Goal: Find specific page/section: Find specific page/section

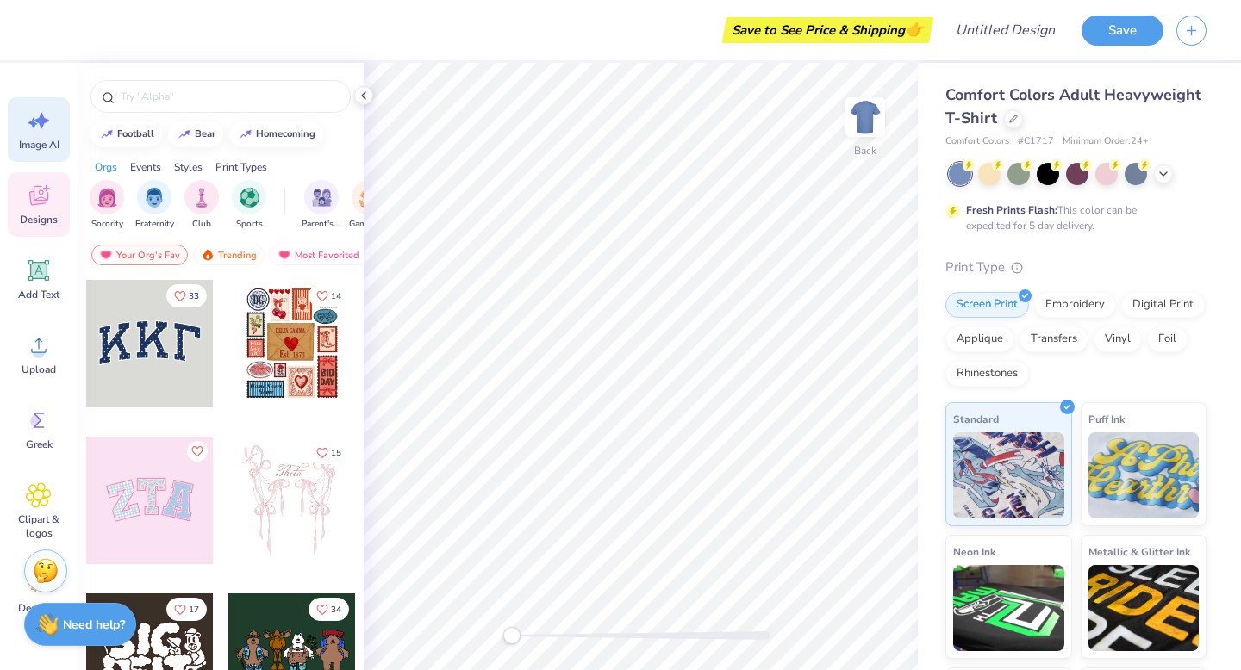
click at [38, 133] on icon at bounding box center [39, 121] width 26 height 26
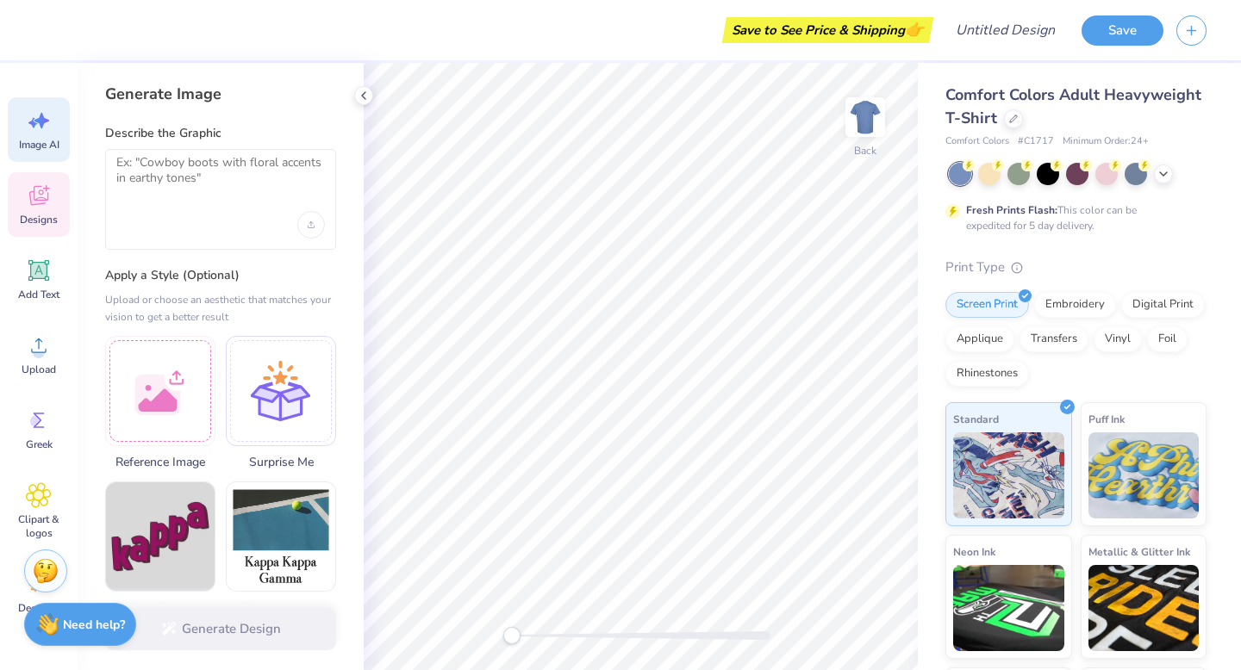
click at [29, 223] on span "Designs" at bounding box center [39, 220] width 38 height 14
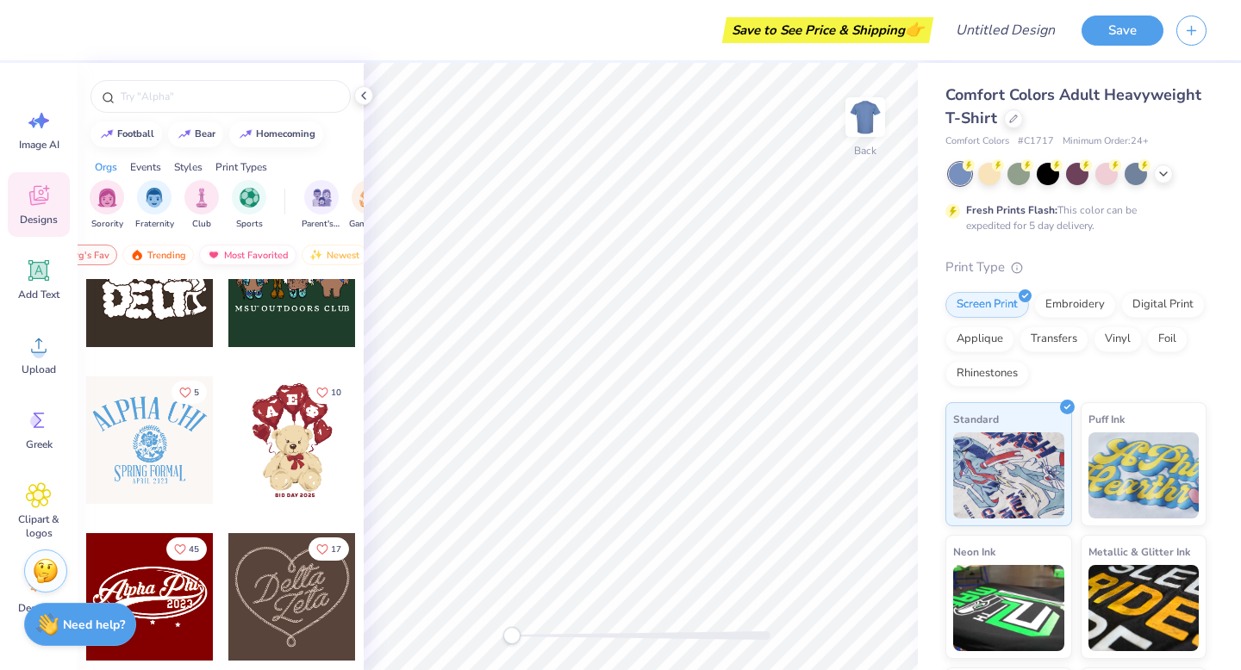
scroll to position [0, 100]
click at [292, 254] on div "Newest" at bounding box center [304, 255] width 65 height 21
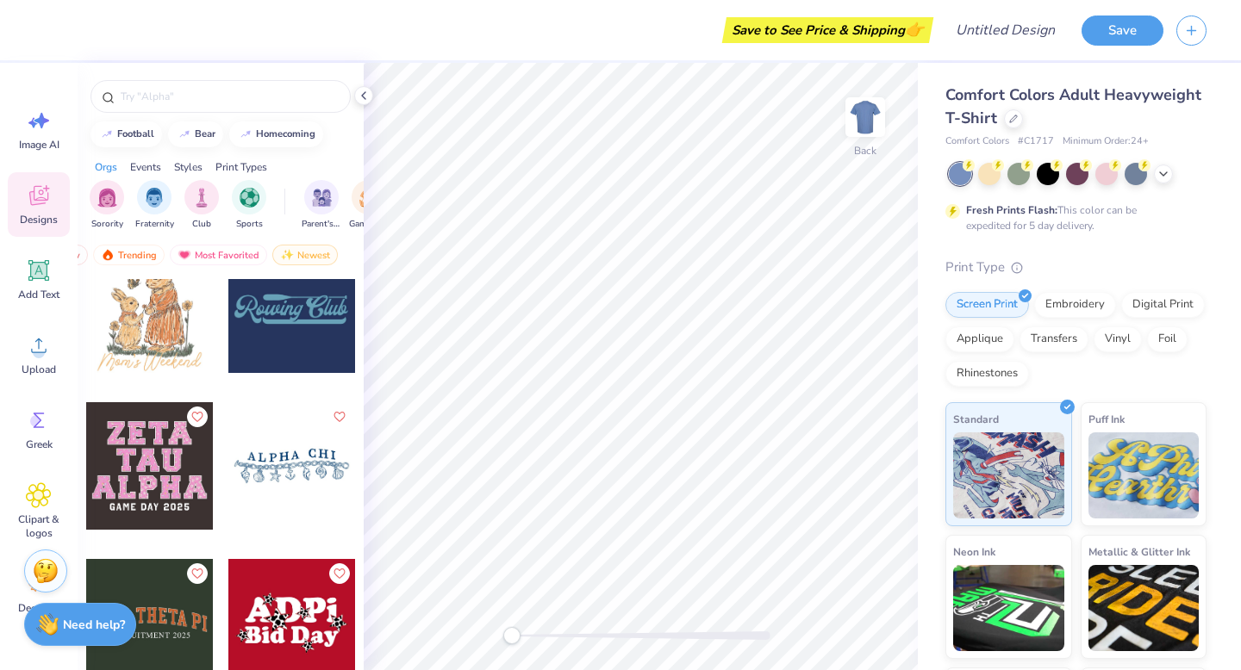
scroll to position [39, 0]
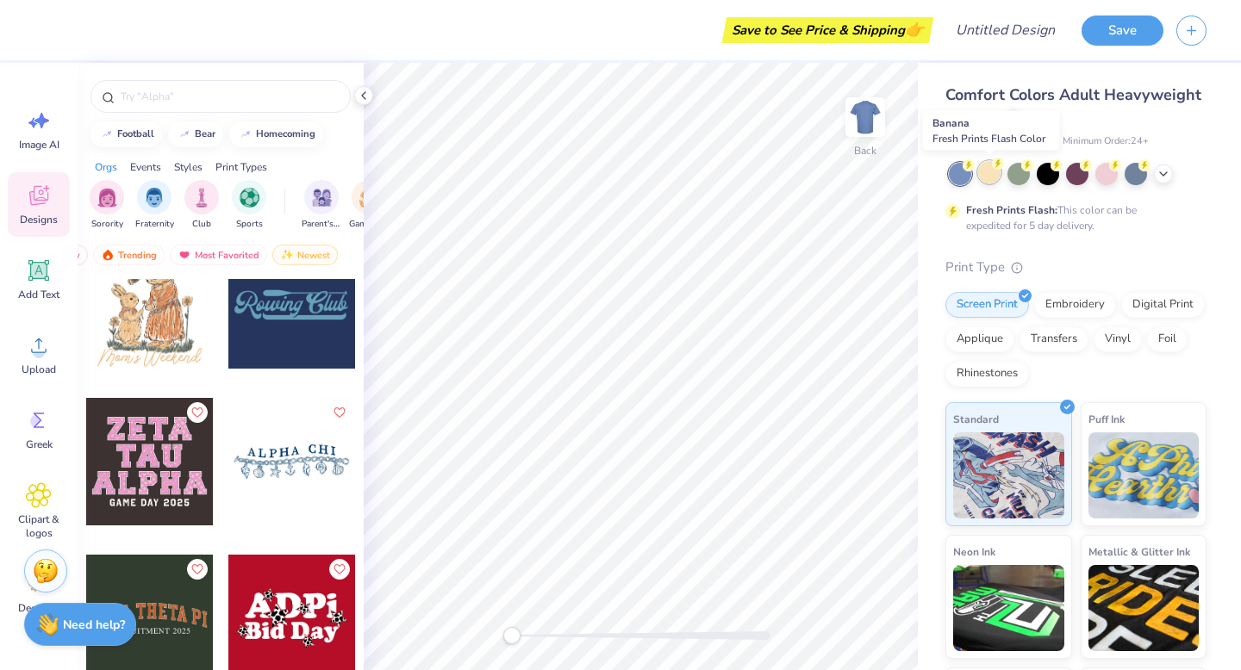
click at [996, 168] on circle at bounding box center [998, 164] width 12 height 12
click at [1163, 171] on icon at bounding box center [1163, 172] width 14 height 14
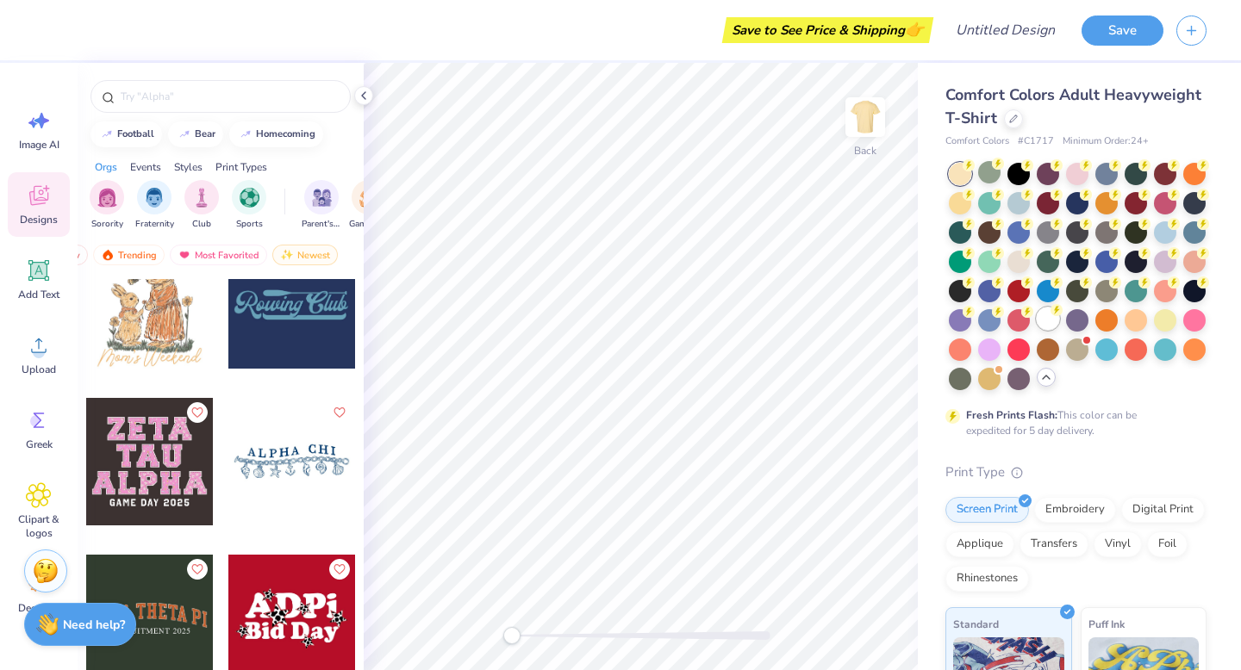
click at [1040, 321] on div at bounding box center [1048, 319] width 22 height 22
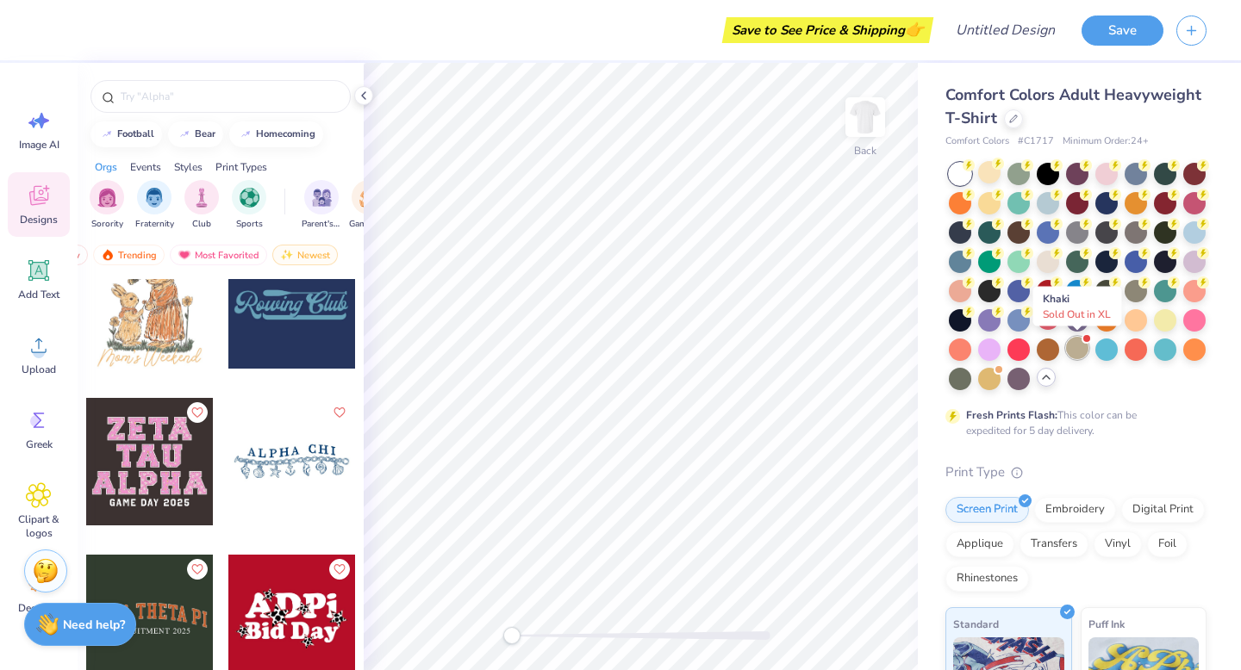
click at [1077, 342] on div at bounding box center [1077, 348] width 22 height 22
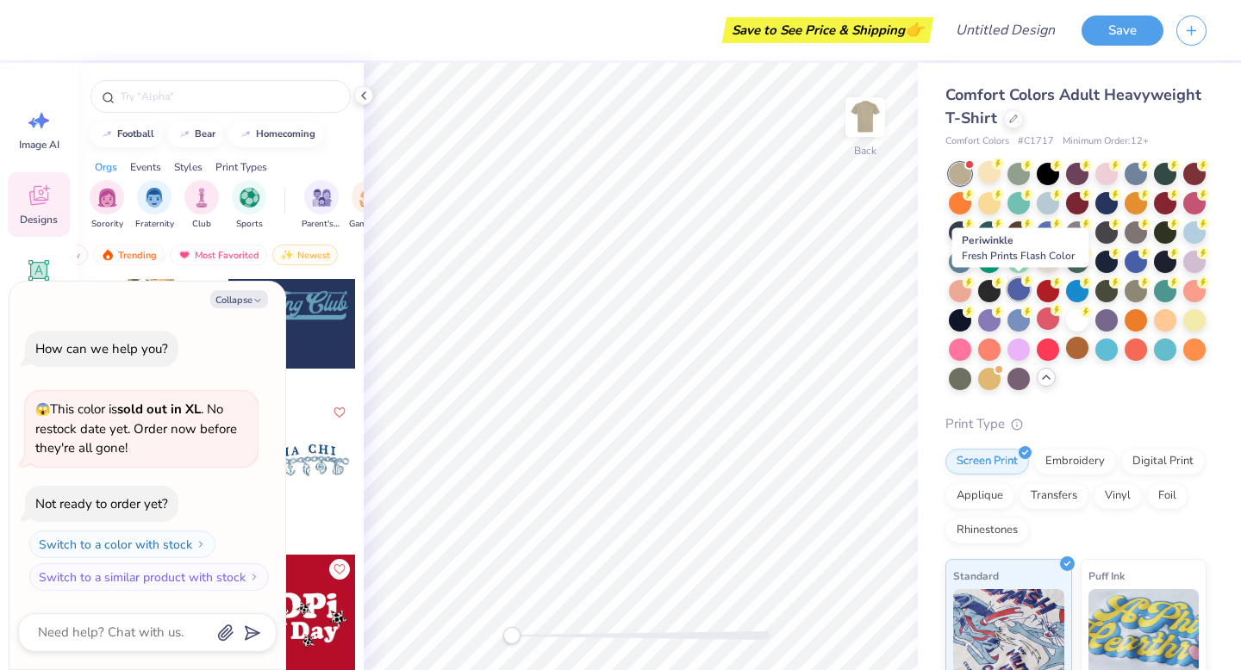
click at [1020, 290] on div at bounding box center [1018, 289] width 22 height 22
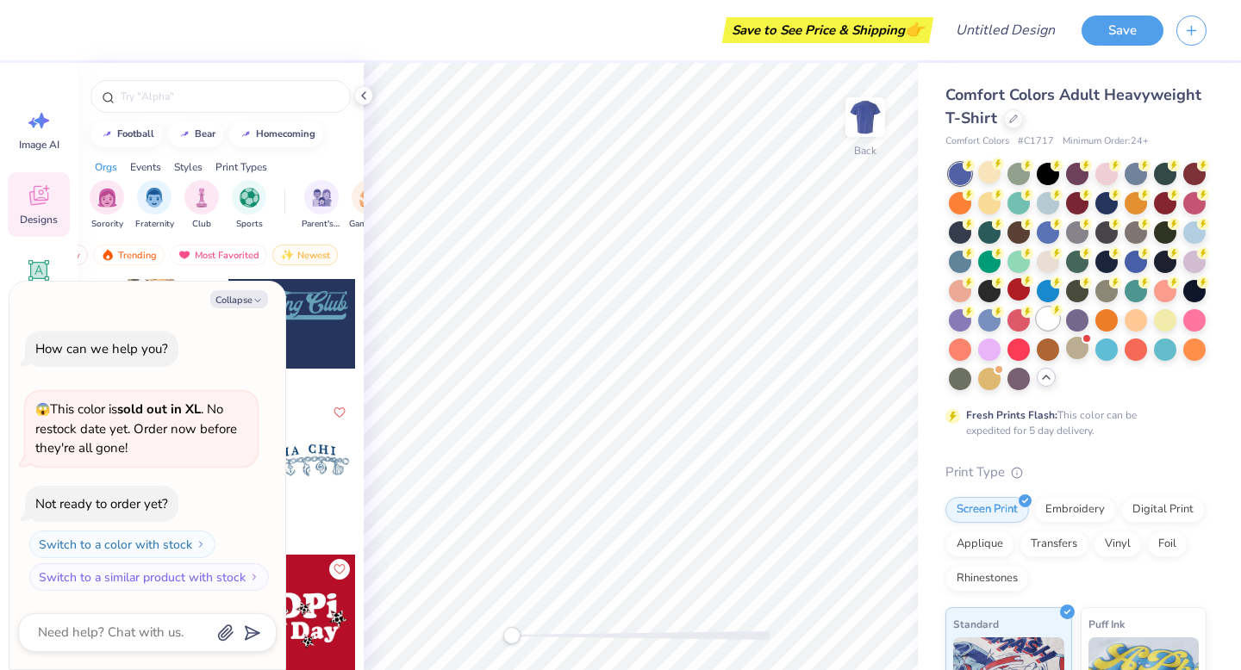
click at [1047, 308] on div at bounding box center [1048, 319] width 22 height 22
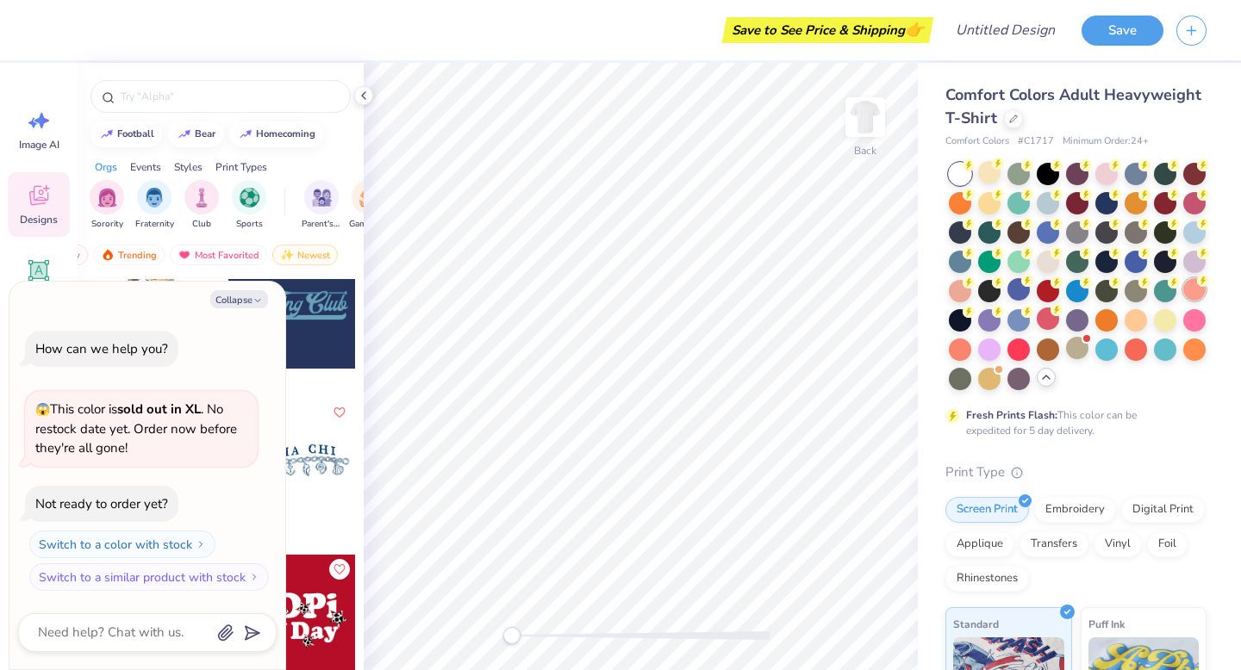
click at [1190, 289] on div at bounding box center [1194, 289] width 22 height 22
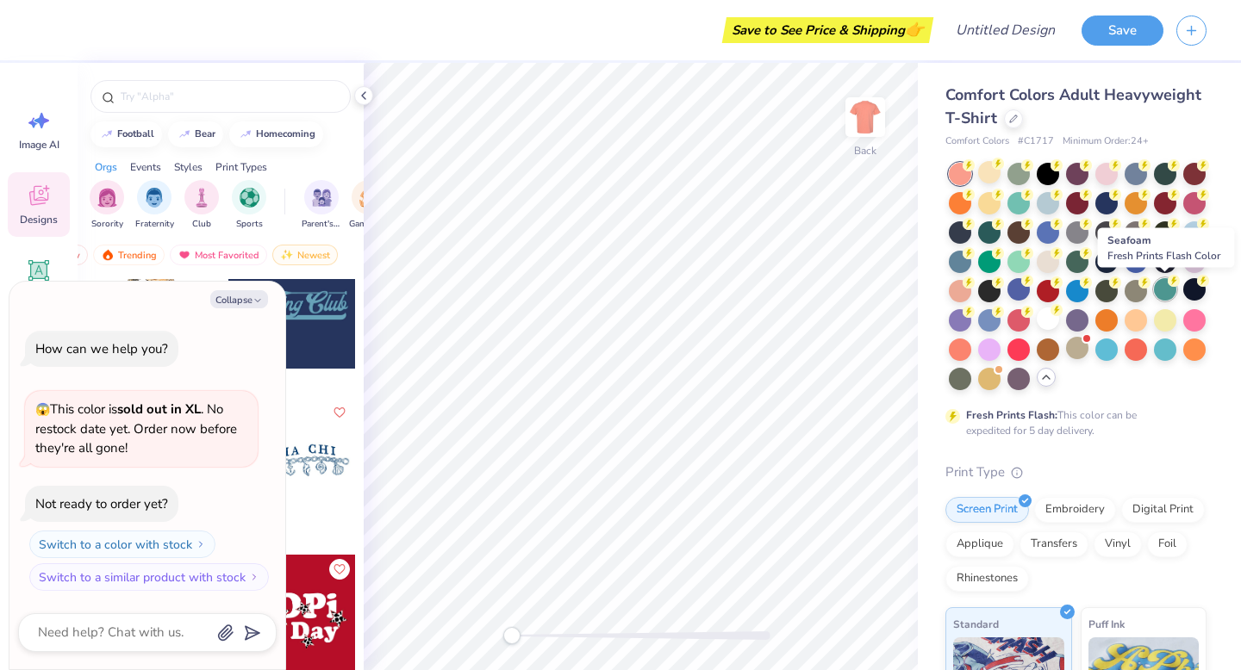
click at [1163, 289] on div at bounding box center [1165, 289] width 22 height 22
click at [1046, 325] on div at bounding box center [1048, 319] width 22 height 22
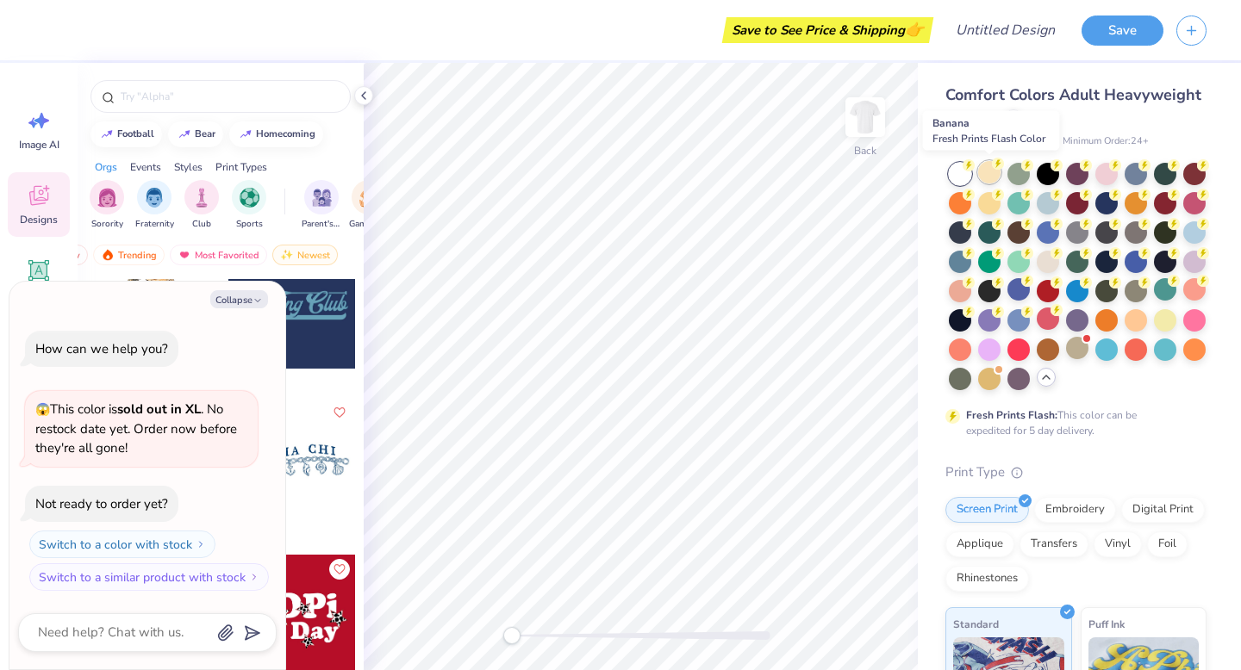
click at [993, 166] on circle at bounding box center [998, 164] width 12 height 12
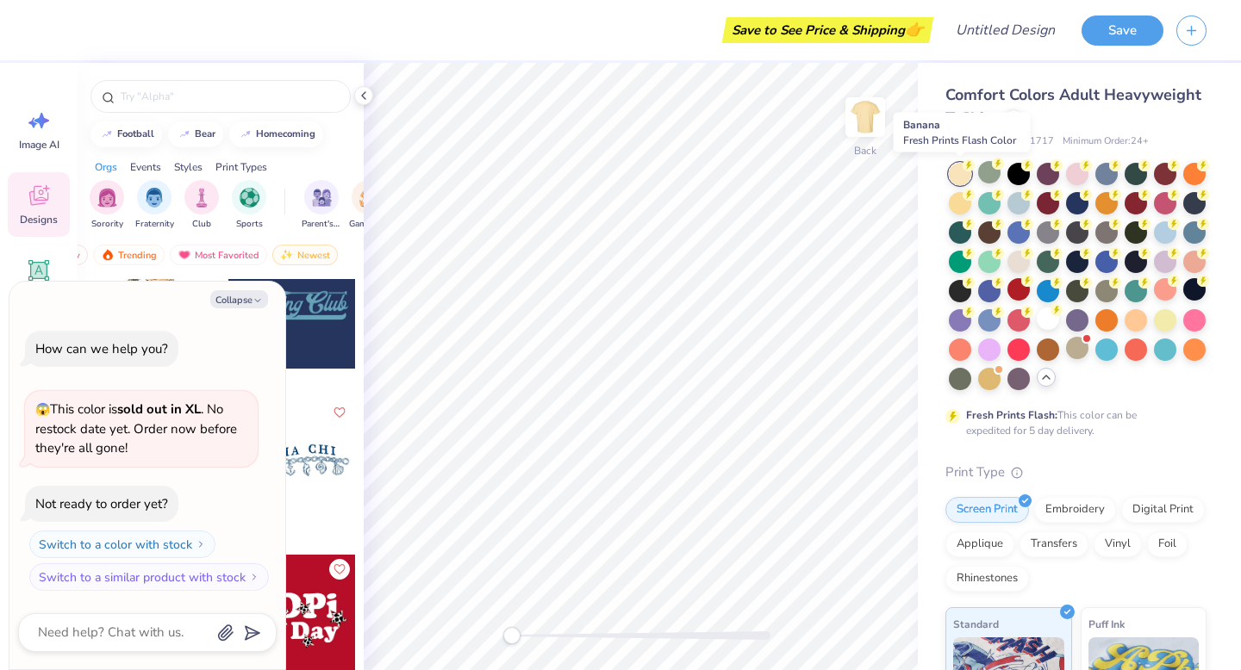
click at [958, 181] on div at bounding box center [960, 174] width 22 height 22
click at [959, 177] on div at bounding box center [960, 174] width 22 height 22
click at [259, 303] on icon "button" at bounding box center [257, 301] width 10 height 10
type textarea "x"
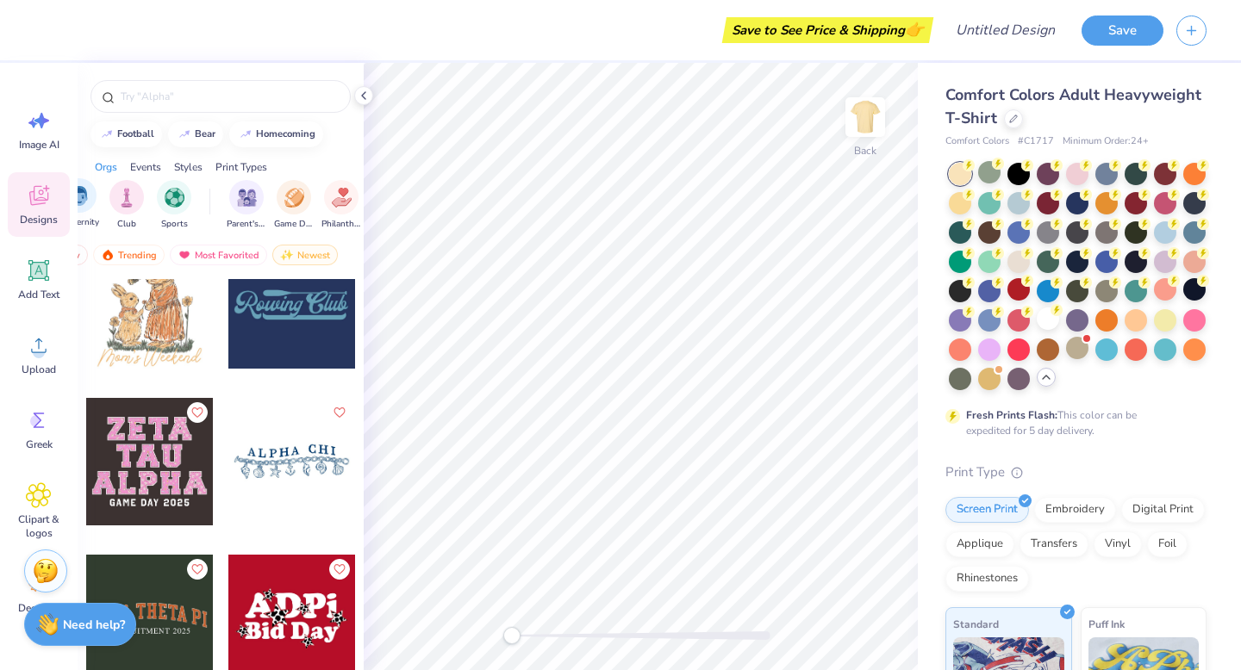
scroll to position [0, 96]
click at [260, 138] on button "homecoming" at bounding box center [276, 133] width 94 height 26
type input "homecoming"
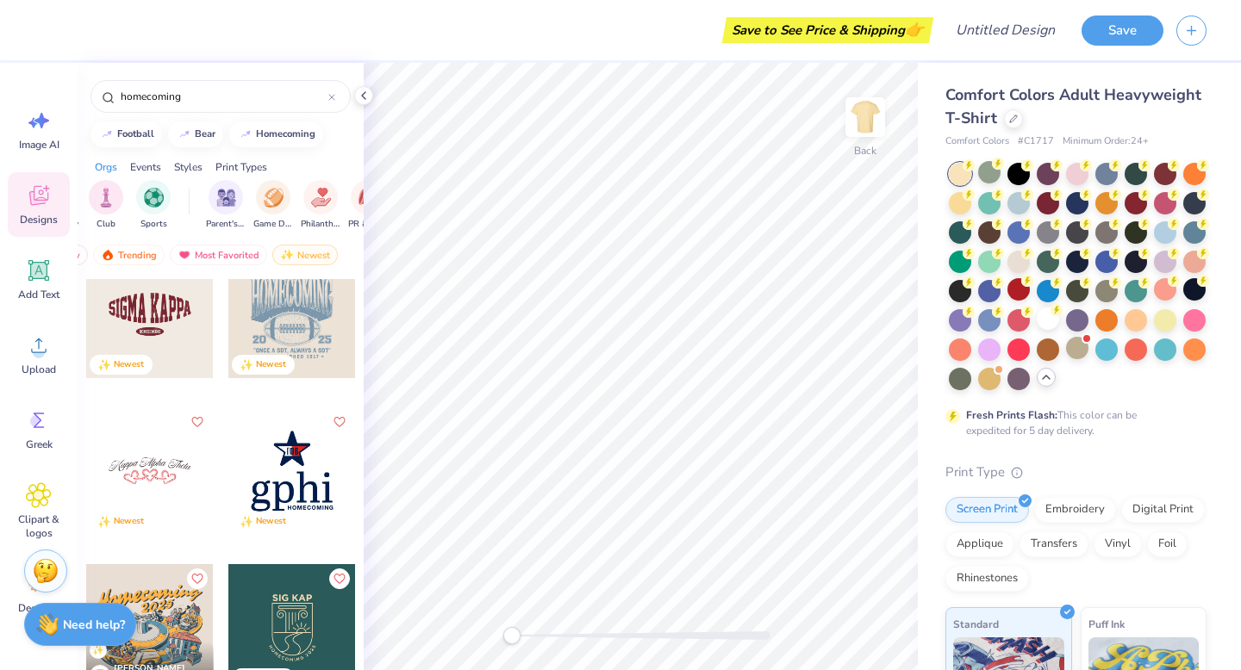
scroll to position [193, 0]
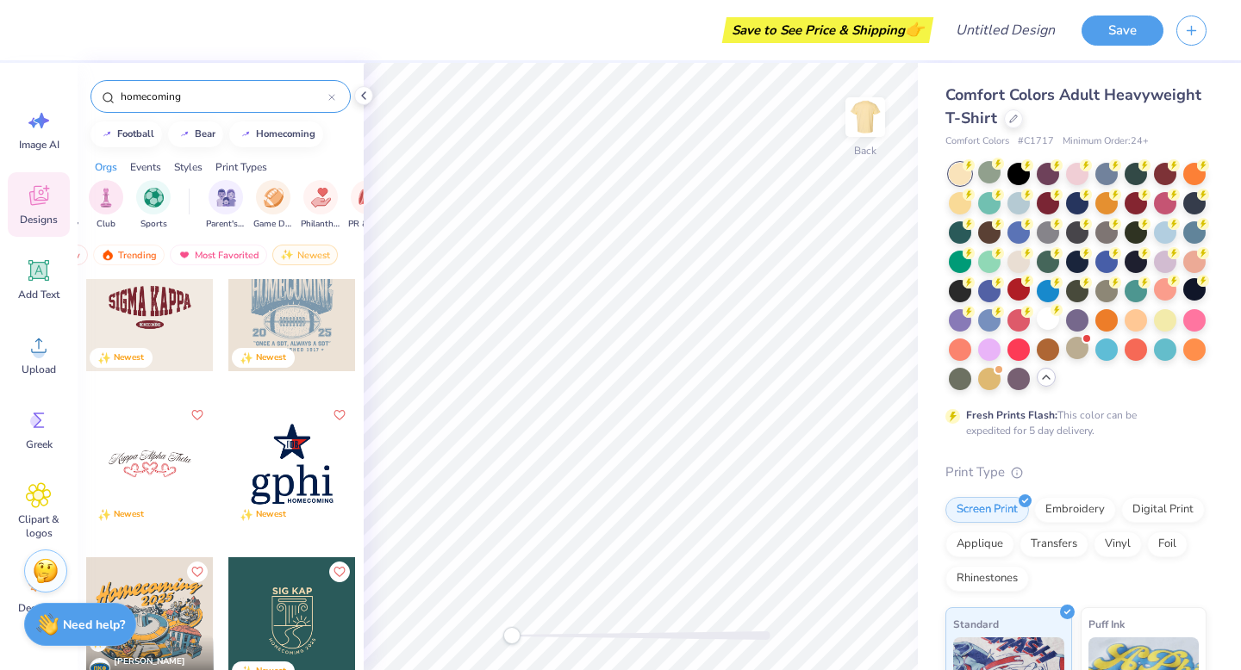
click at [333, 86] on div "homecoming" at bounding box center [220, 96] width 260 height 33
click at [331, 94] on icon at bounding box center [331, 97] width 7 height 7
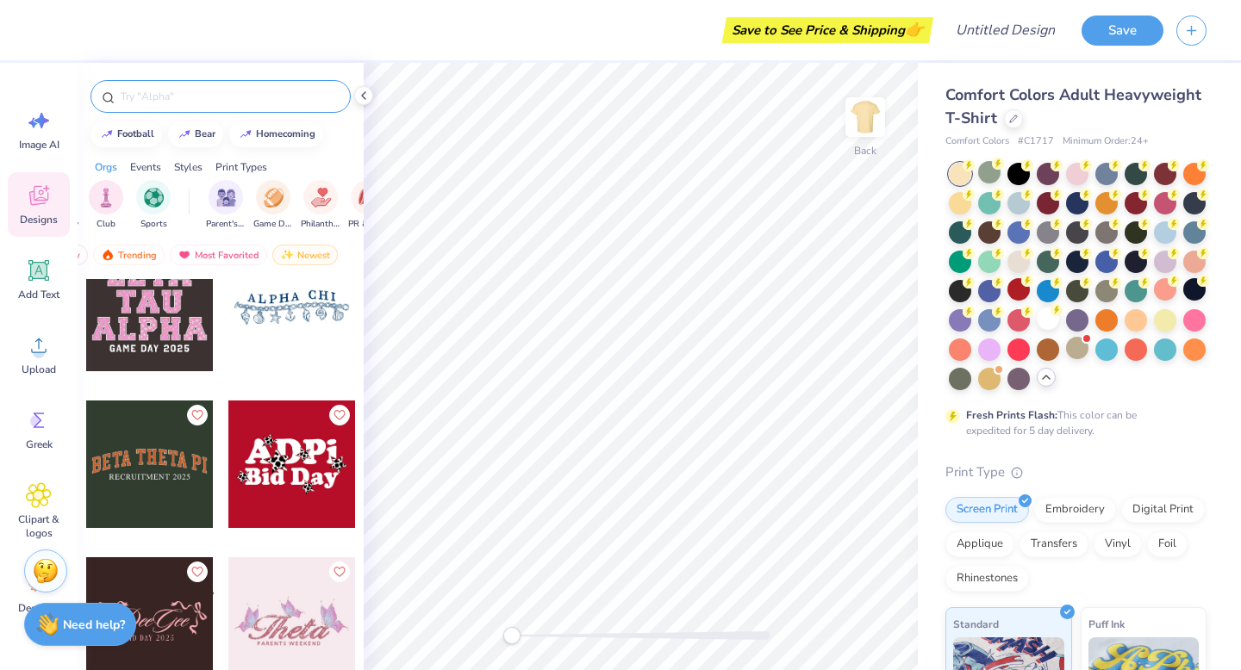
click at [288, 97] on input "text" at bounding box center [229, 96] width 221 height 17
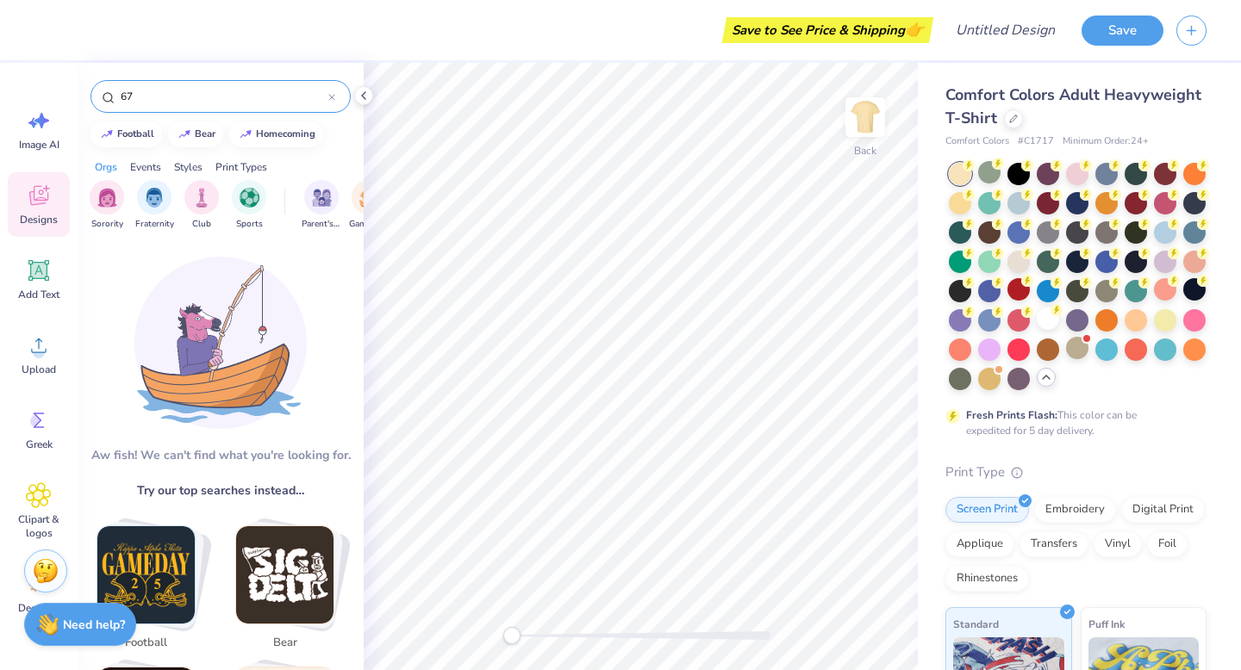
type input "67"
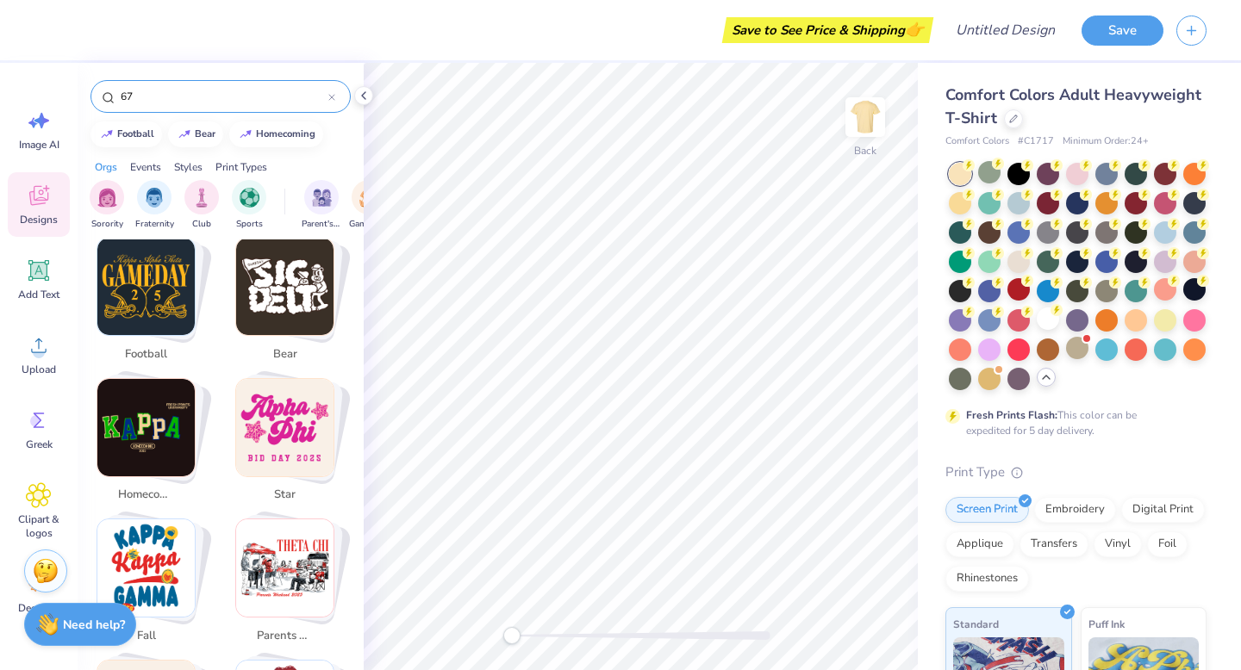
scroll to position [315, 0]
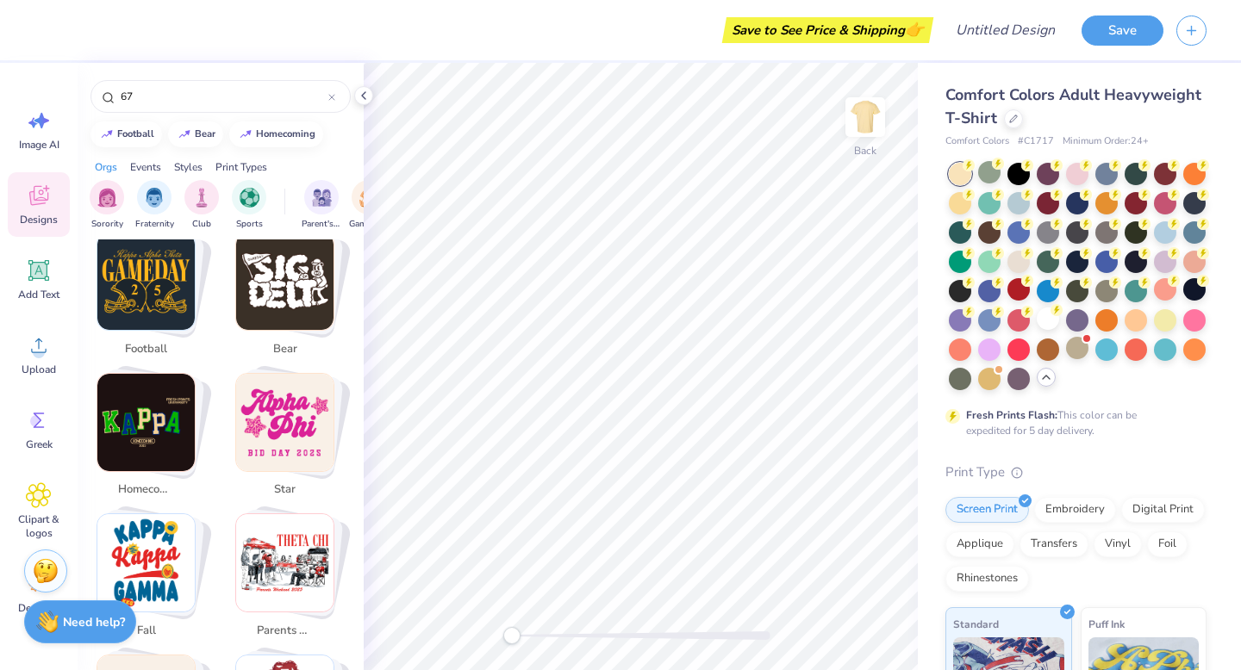
click at [53, 611] on img at bounding box center [47, 622] width 22 height 22
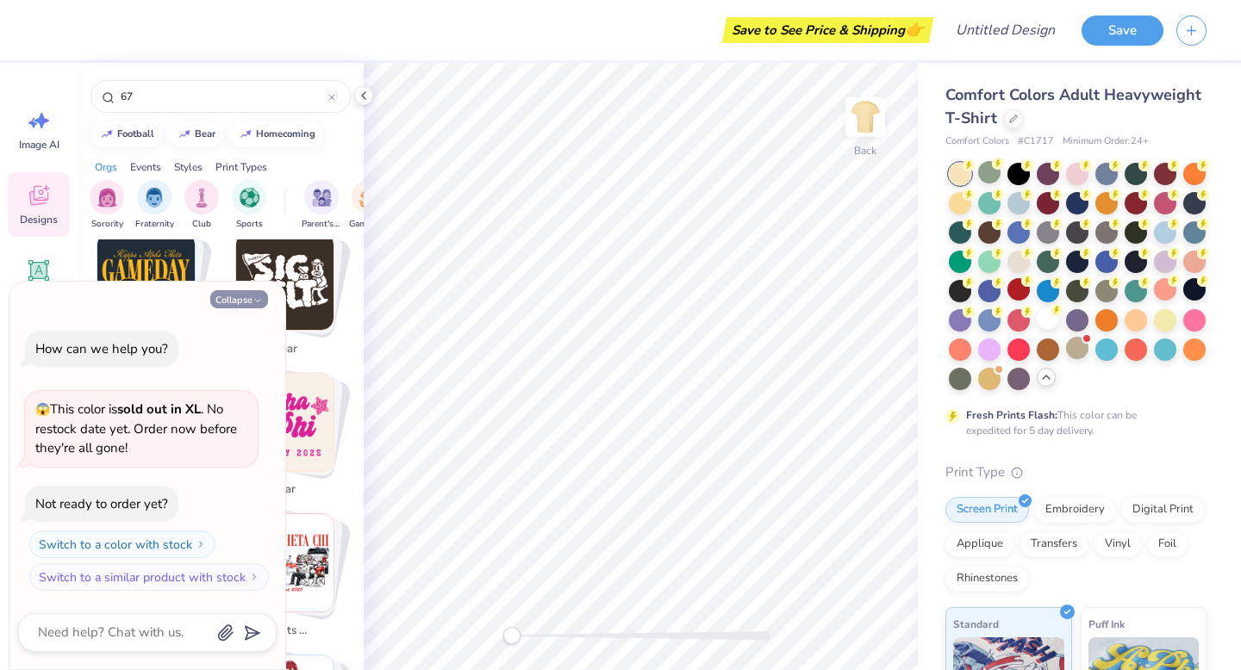
click at [263, 301] on icon "button" at bounding box center [257, 301] width 10 height 10
type textarea "x"
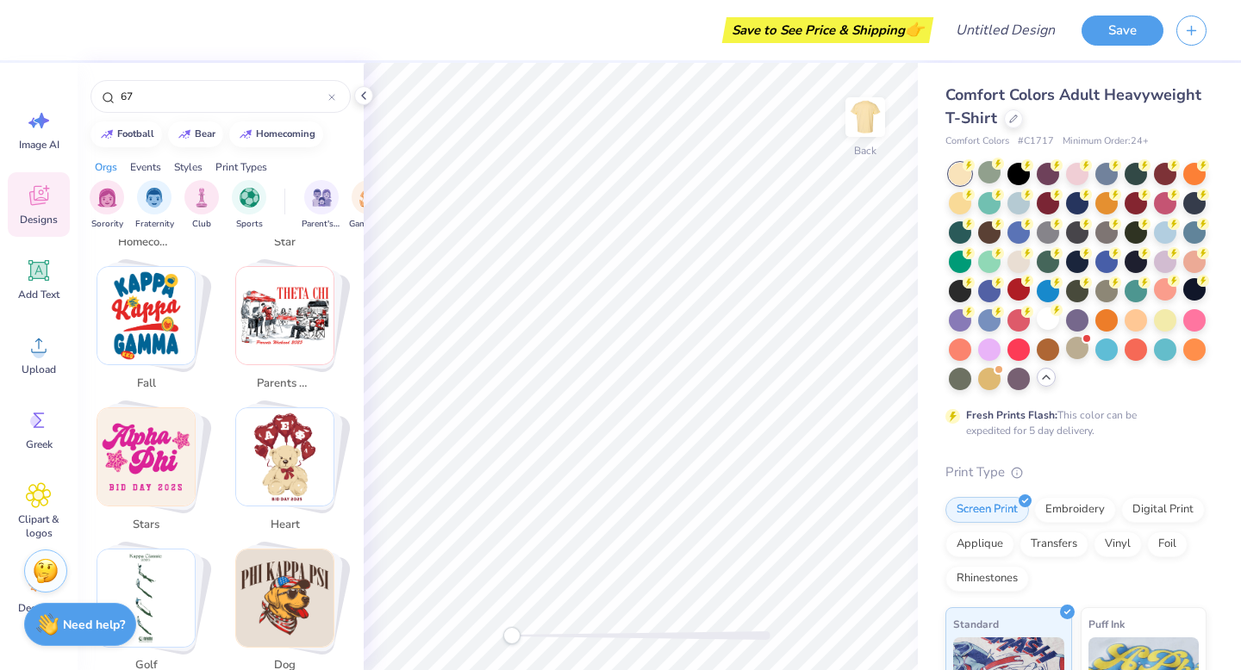
scroll to position [583, 0]
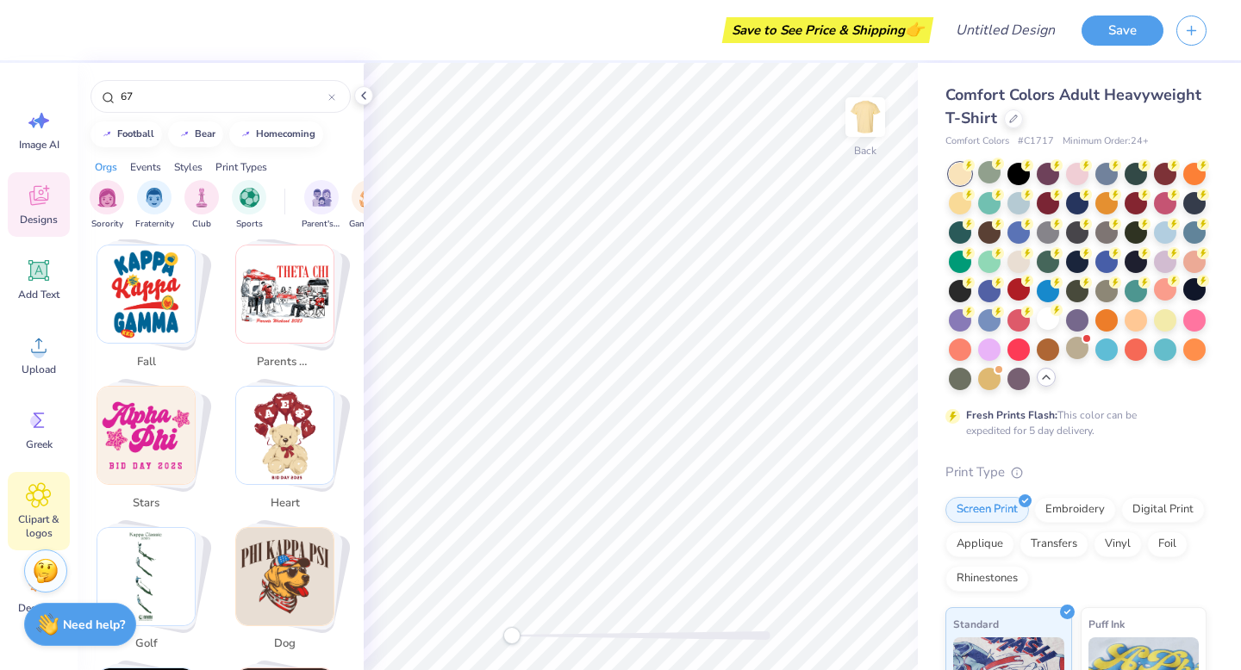
click at [31, 522] on span "Clipart & logos" at bounding box center [38, 527] width 57 height 28
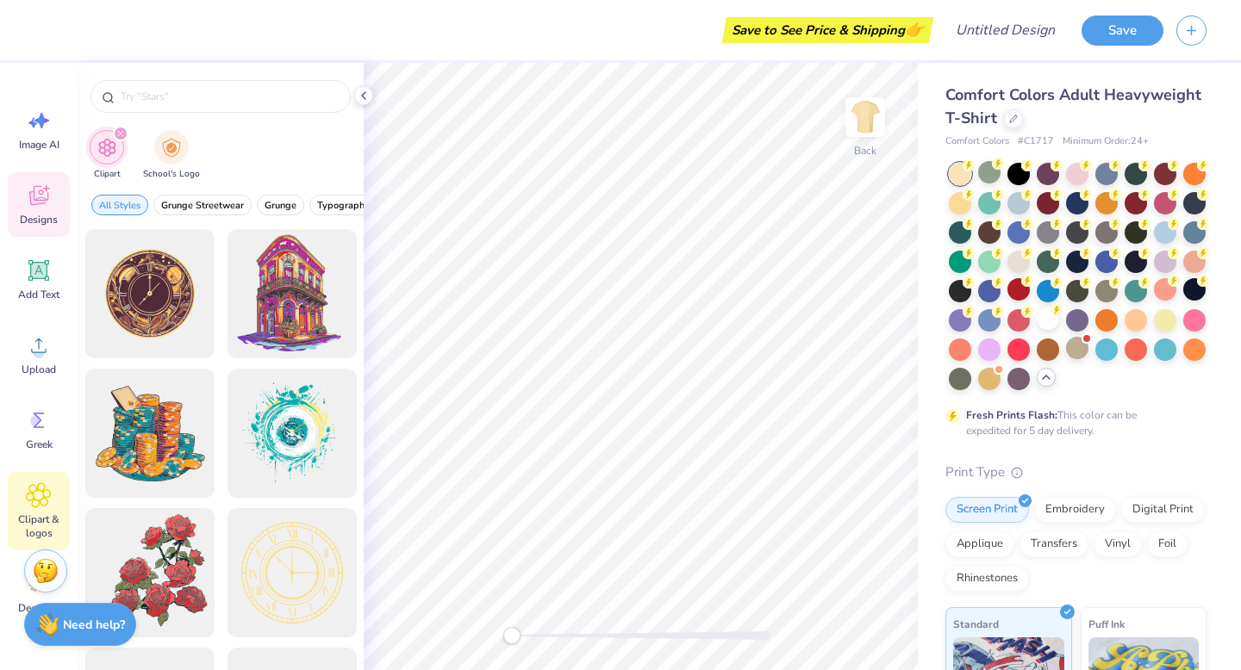
click at [47, 215] on span "Designs" at bounding box center [39, 220] width 38 height 14
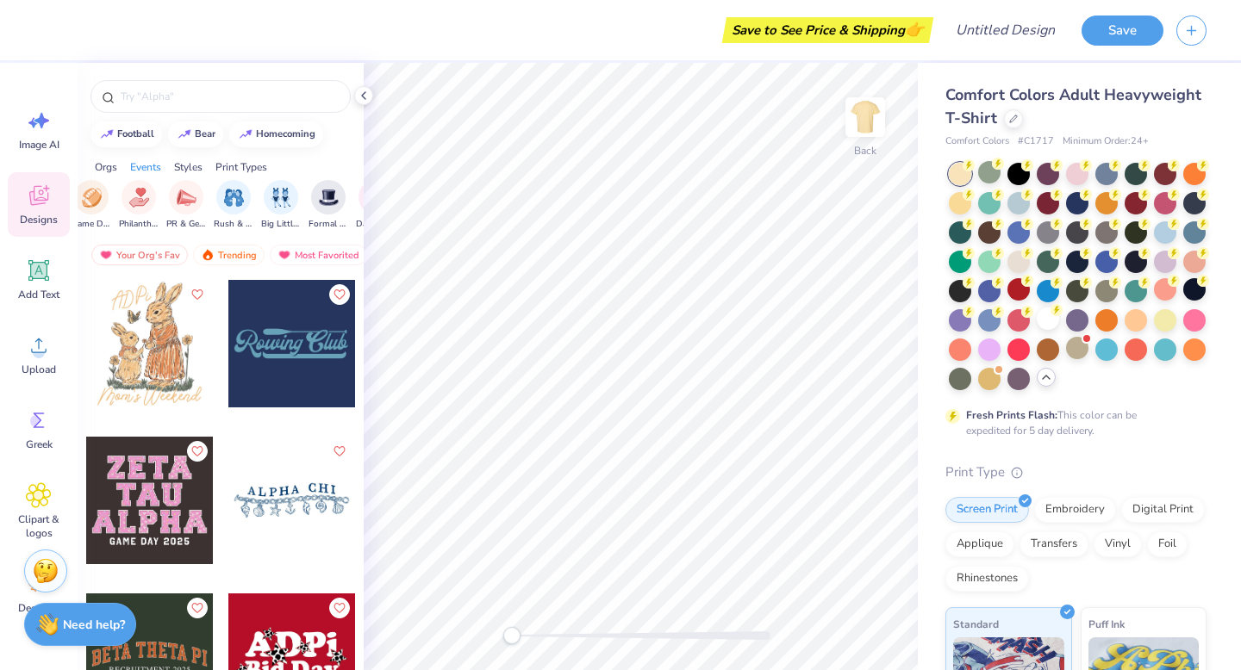
scroll to position [0, 287]
click at [271, 205] on div "filter for Big Little Reveal" at bounding box center [271, 195] width 34 height 34
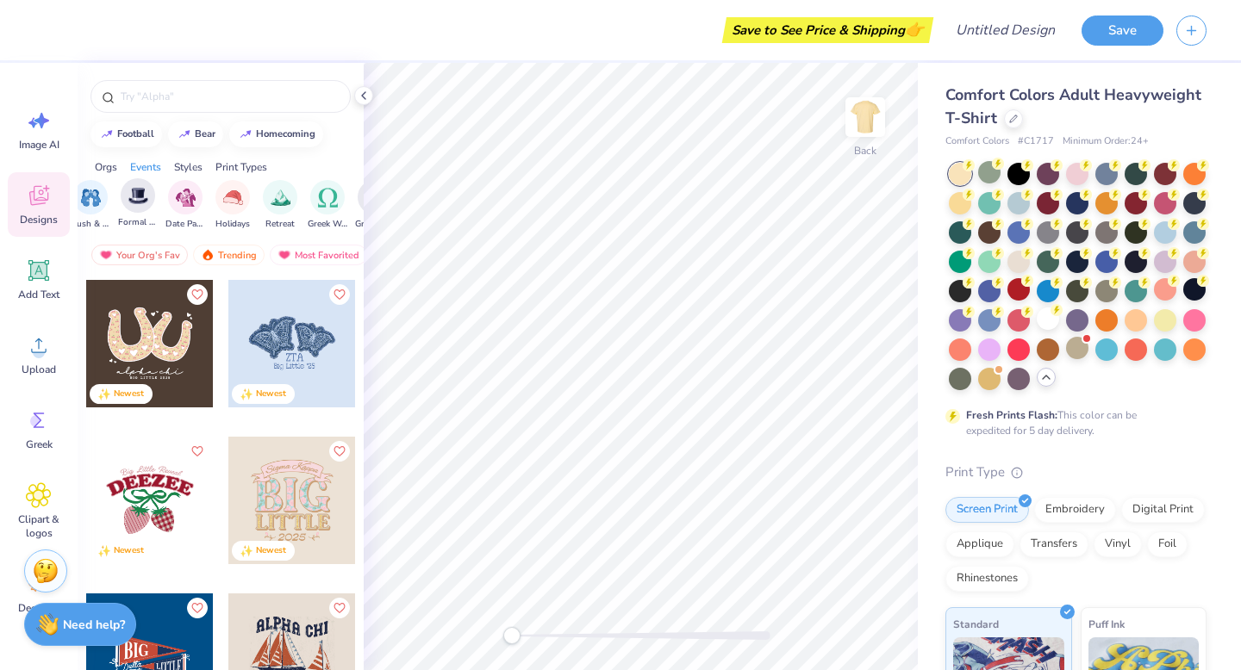
scroll to position [0, 472]
click at [200, 165] on div "Styles" at bounding box center [188, 167] width 28 height 16
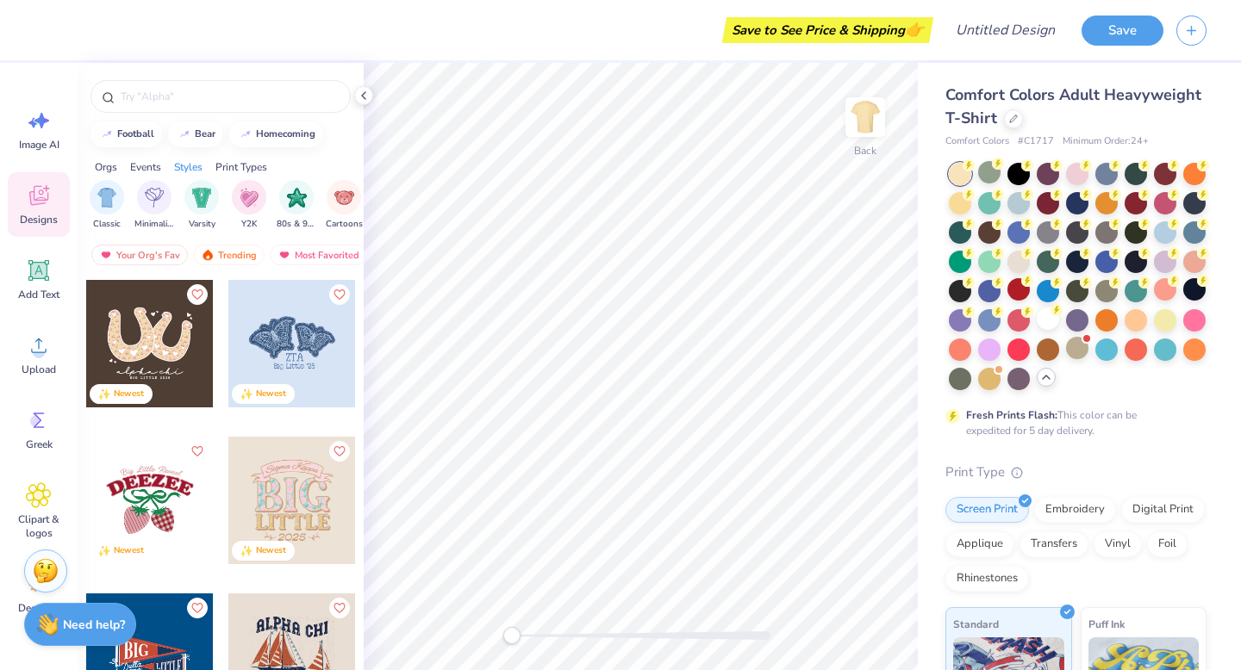
click at [233, 166] on div "Print Types" at bounding box center [241, 167] width 52 height 16
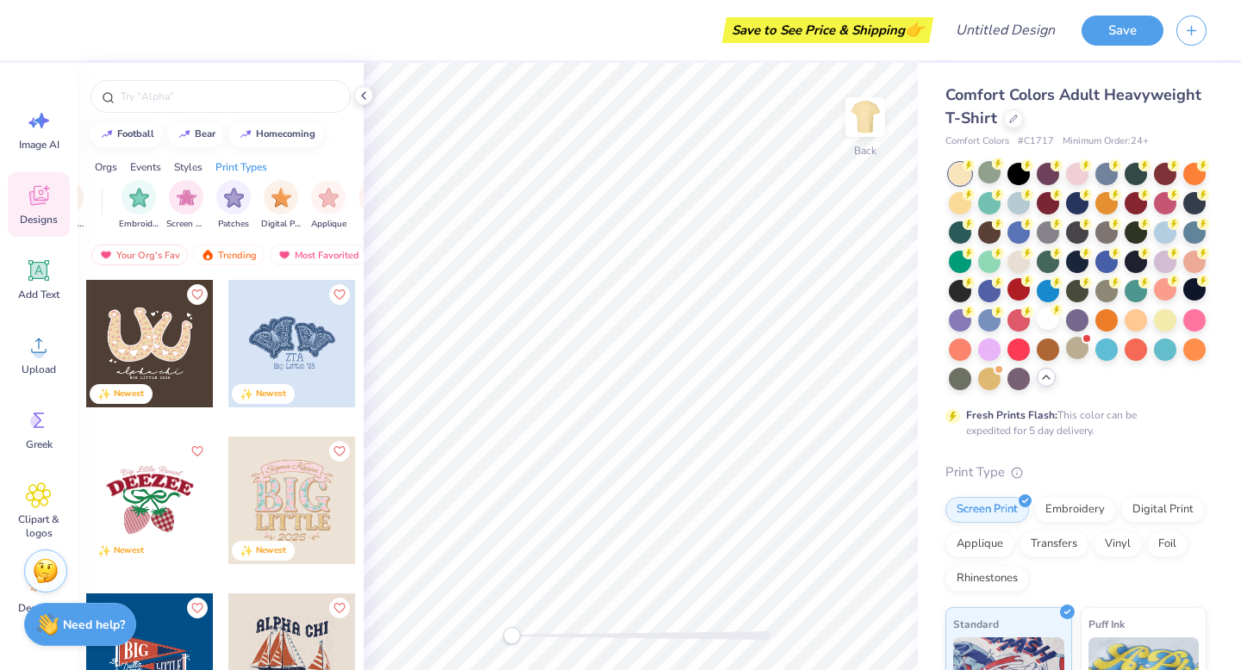
scroll to position [0, 1402]
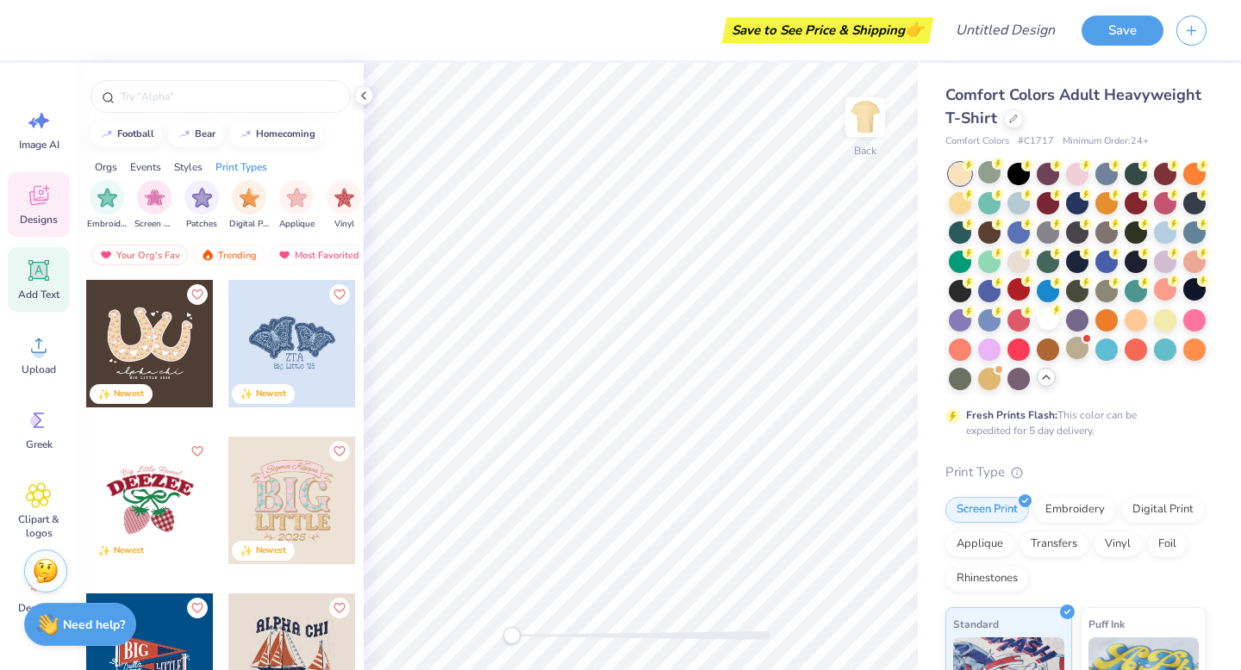
click at [41, 276] on icon at bounding box center [39, 271] width 16 height 16
